Goal: Find specific page/section: Find specific page/section

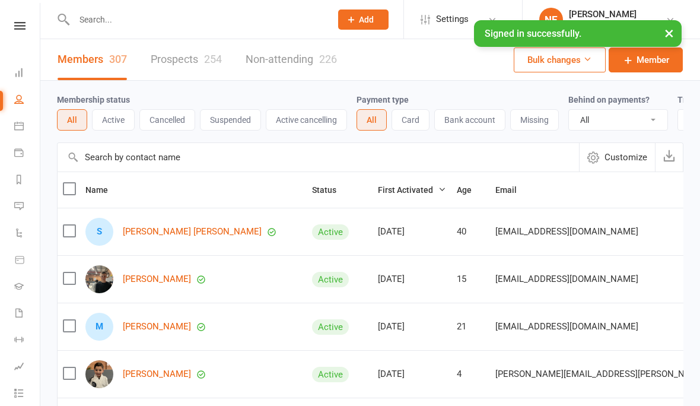
select select "100"
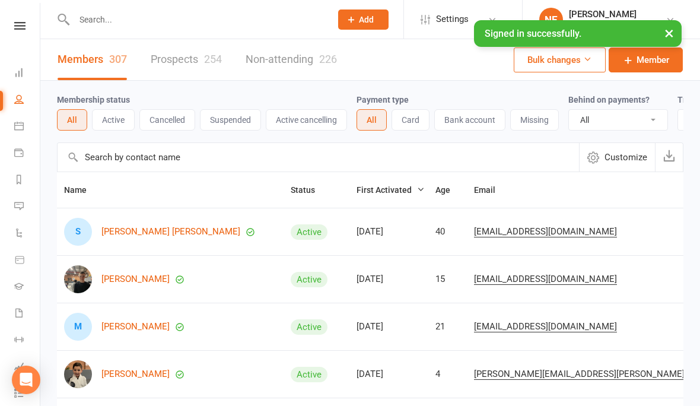
click at [204, 62] on link "Prospects 254" at bounding box center [186, 59] width 71 height 41
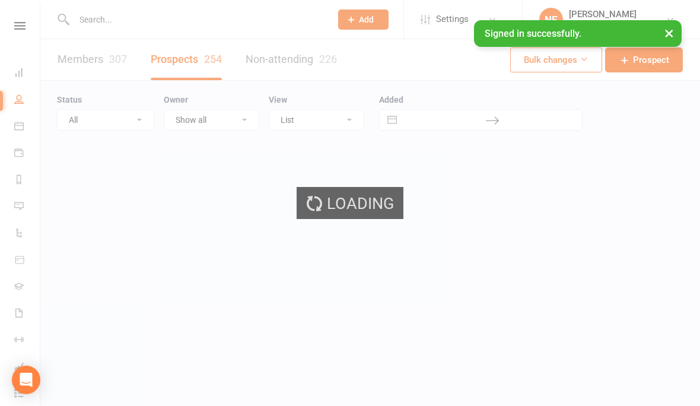
select select "100"
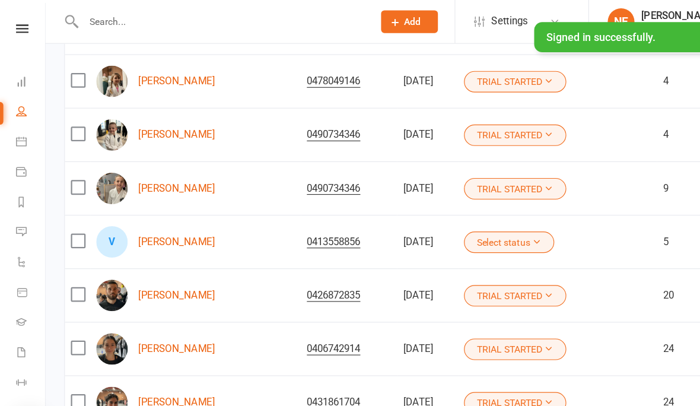
scroll to position [160, 0]
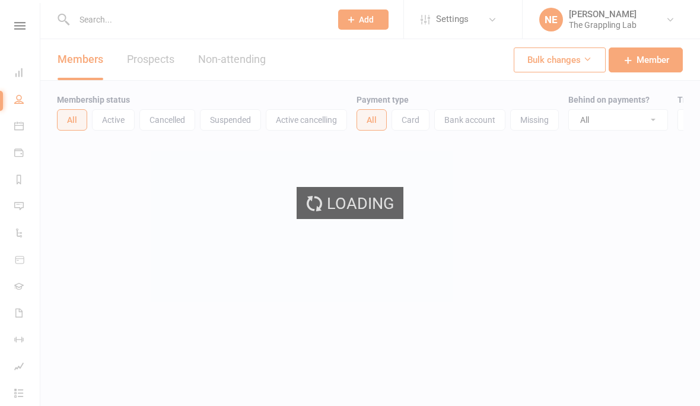
select select "100"
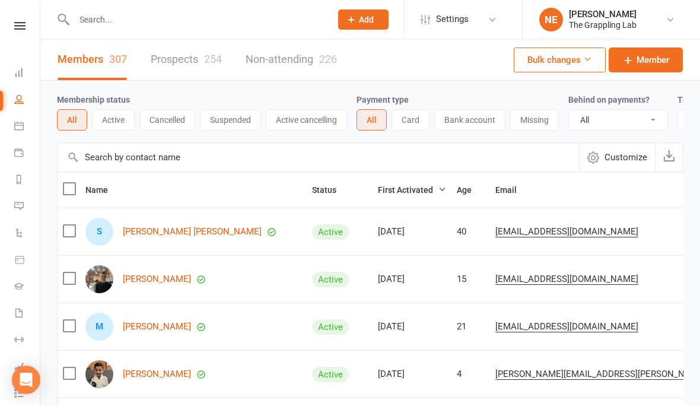
click at [197, 56] on link "Prospects 254" at bounding box center [186, 59] width 71 height 41
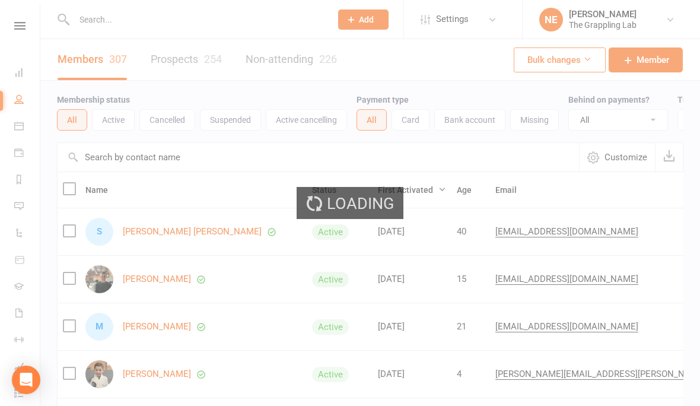
select select "100"
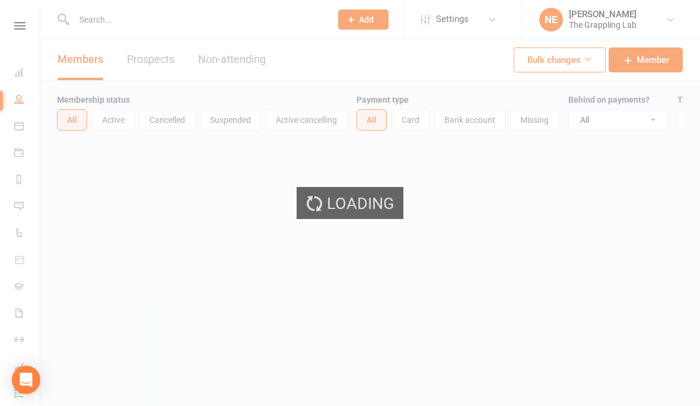
select select "100"
